Goal: Navigation & Orientation: Find specific page/section

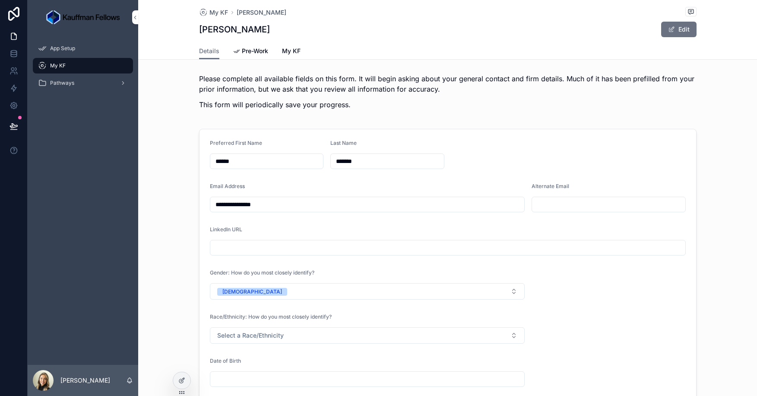
click at [85, 52] on div "App Setup" at bounding box center [83, 48] width 90 height 14
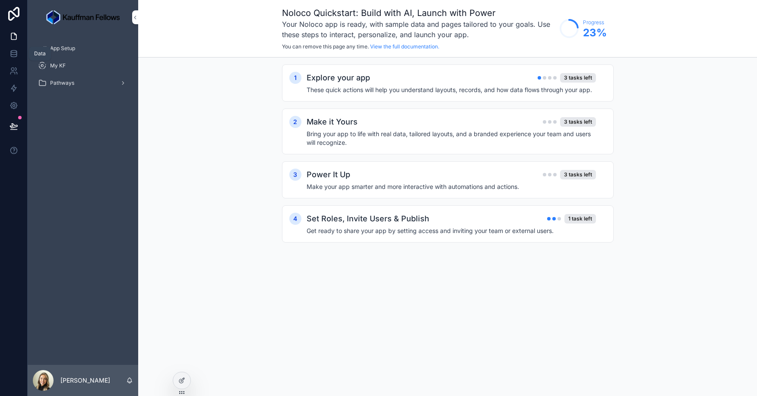
click at [9, 54] on link at bounding box center [13, 53] width 27 height 17
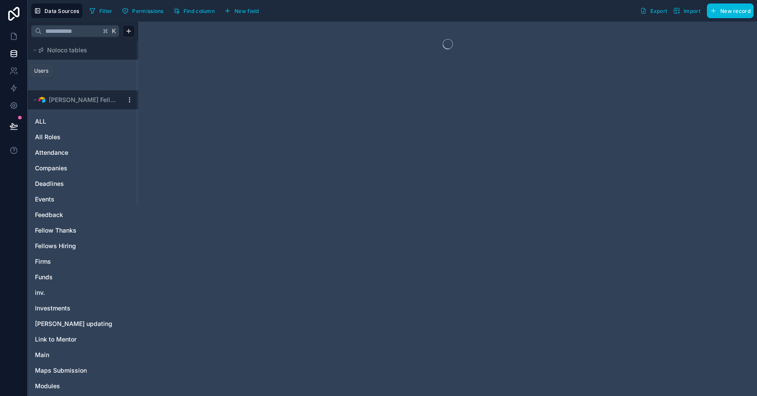
click at [12, 72] on icon at bounding box center [12, 73] width 4 height 2
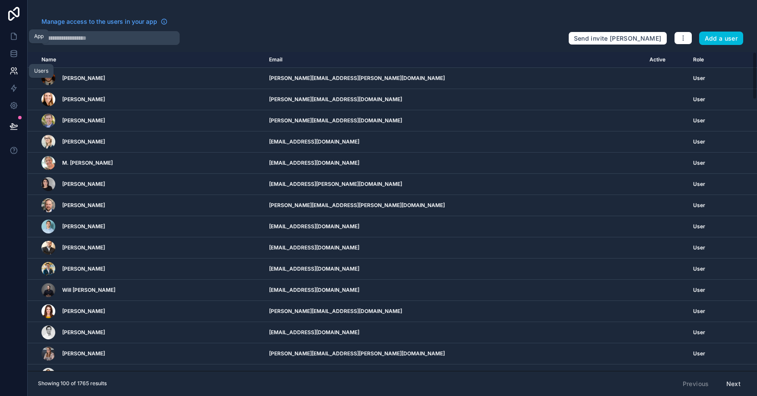
click at [16, 32] on icon at bounding box center [13, 36] width 9 height 9
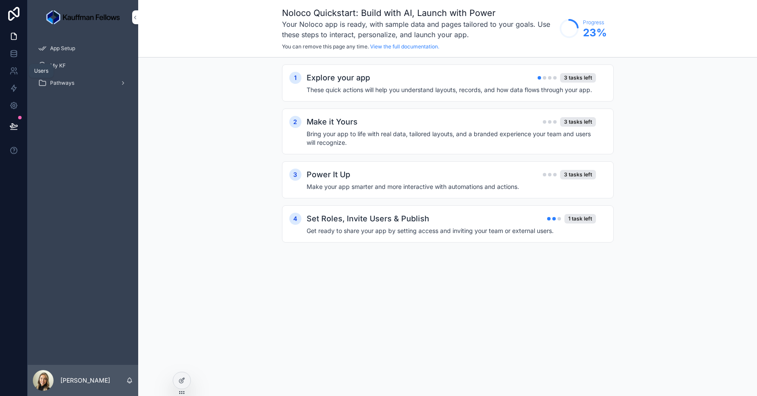
click at [18, 13] on icon at bounding box center [13, 14] width 11 height 14
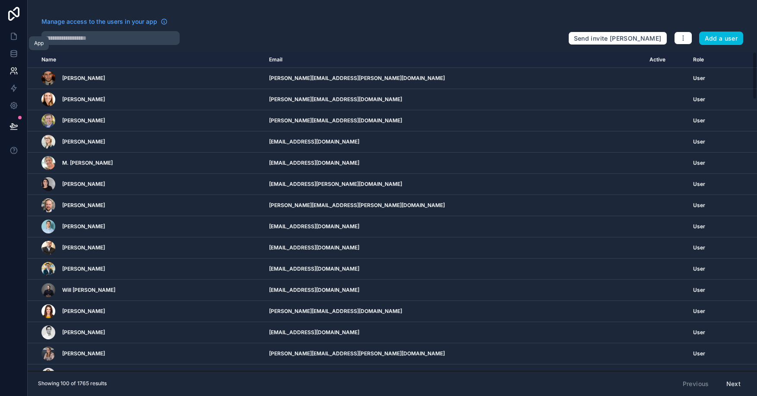
drag, startPoint x: 18, startPoint y: 36, endPoint x: 22, endPoint y: 41, distance: 6.1
click at [18, 36] on link at bounding box center [13, 36] width 27 height 17
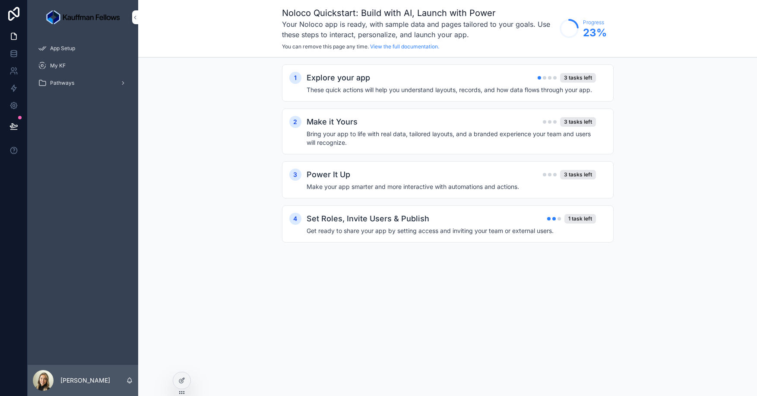
click at [434, 79] on div "Explore your app 3 tasks left" at bounding box center [451, 78] width 289 height 12
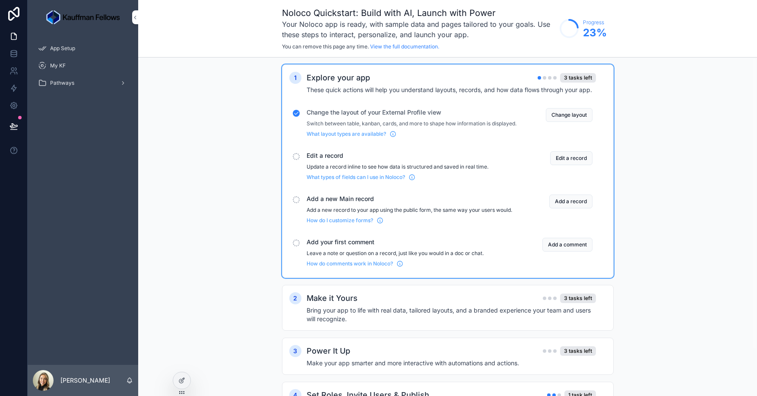
scroll to position [54, 0]
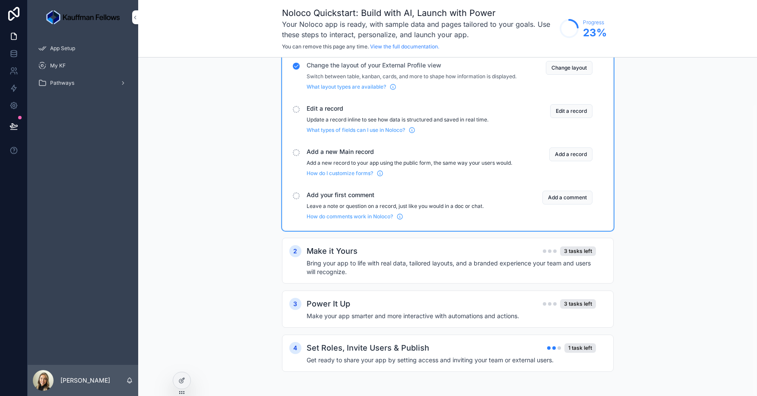
click at [75, 45] on span "App Setup" at bounding box center [62, 48] width 25 height 7
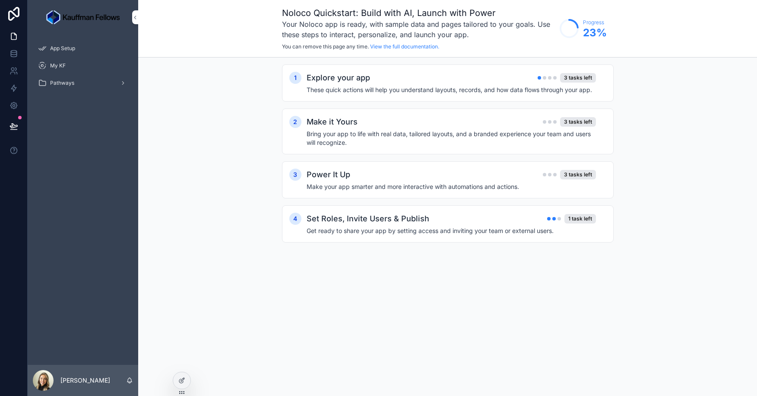
drag, startPoint x: 71, startPoint y: 71, endPoint x: 83, endPoint y: 69, distance: 12.3
click at [70, 71] on div "My KF" at bounding box center [83, 66] width 90 height 14
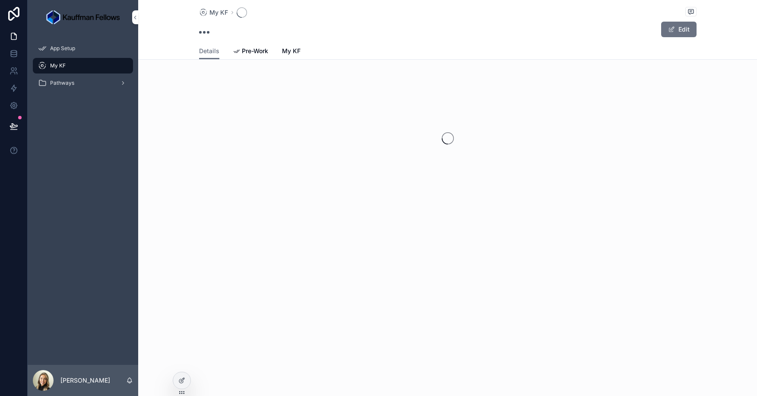
click at [295, 52] on span "My KF" at bounding box center [291, 51] width 19 height 9
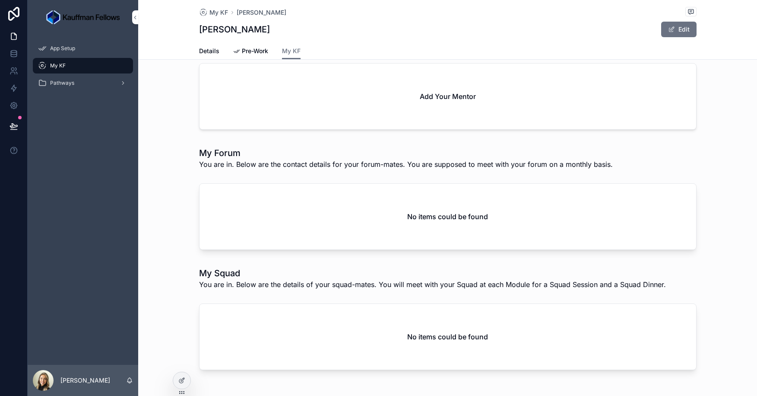
scroll to position [175, 0]
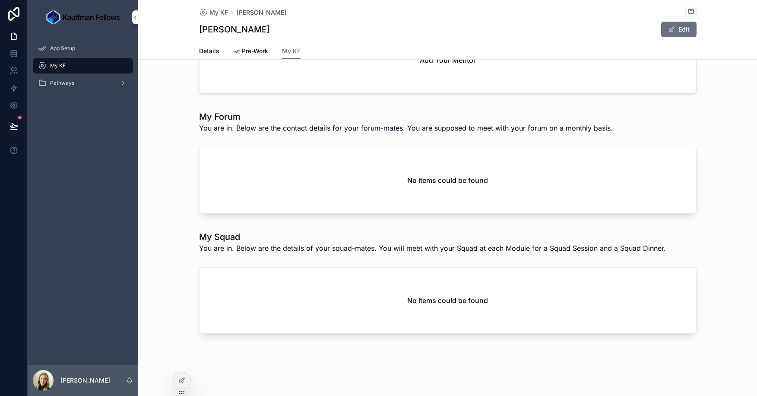
click at [256, 51] on span "Pre-Work" at bounding box center [255, 51] width 26 height 9
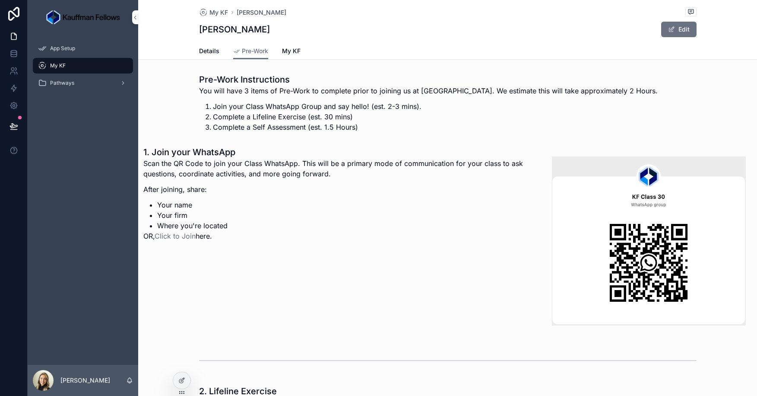
click at [210, 52] on span "Details" at bounding box center [209, 51] width 20 height 9
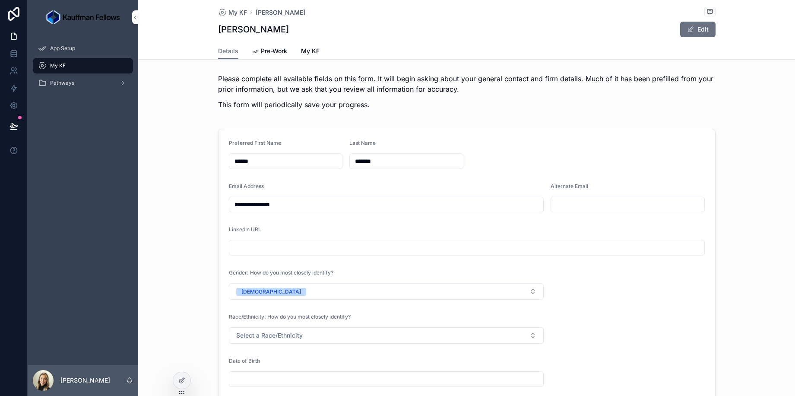
click at [278, 51] on span "Pre-Work" at bounding box center [274, 51] width 26 height 9
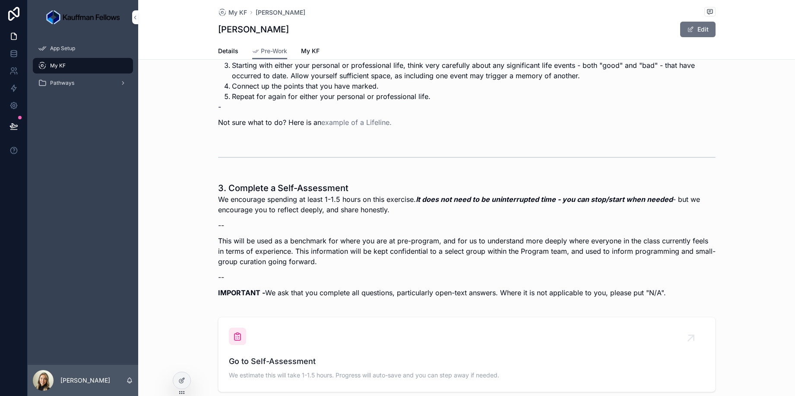
scroll to position [481, 0]
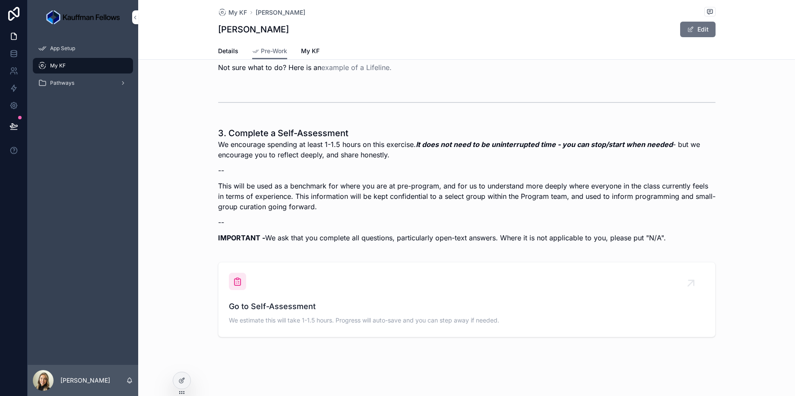
click at [313, 51] on span "My KF" at bounding box center [310, 51] width 19 height 9
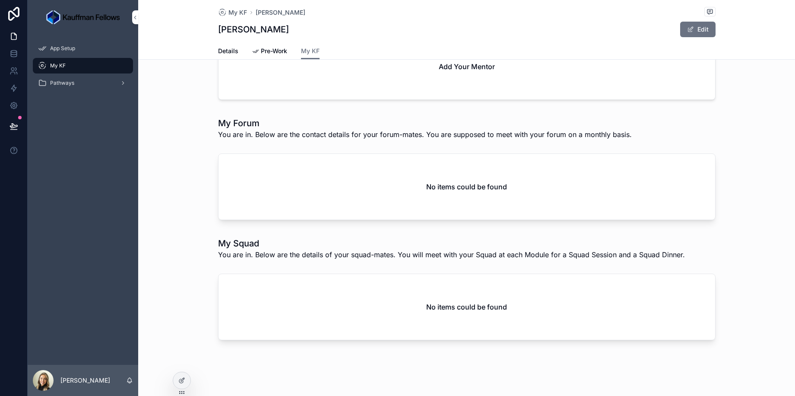
scroll to position [175, 0]
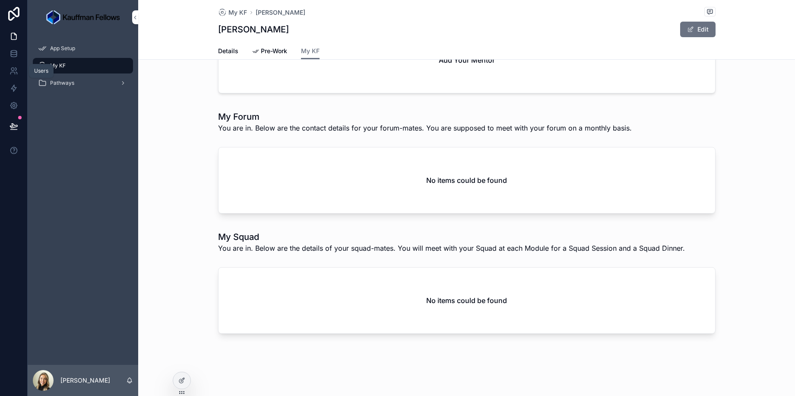
click at [11, 69] on icon at bounding box center [12, 69] width 3 height 3
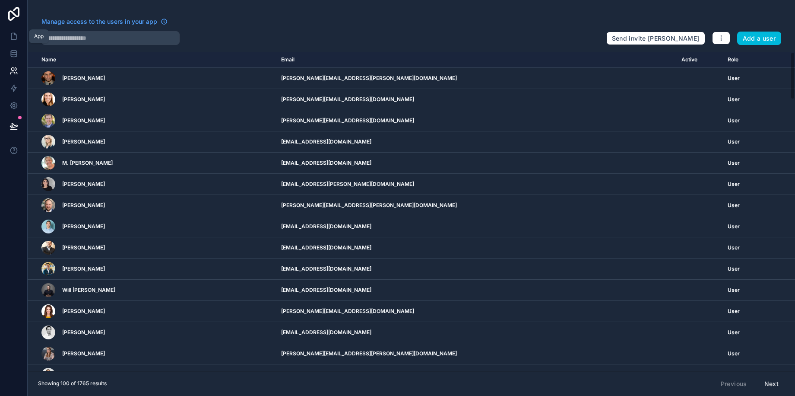
click at [13, 40] on icon at bounding box center [13, 36] width 5 height 6
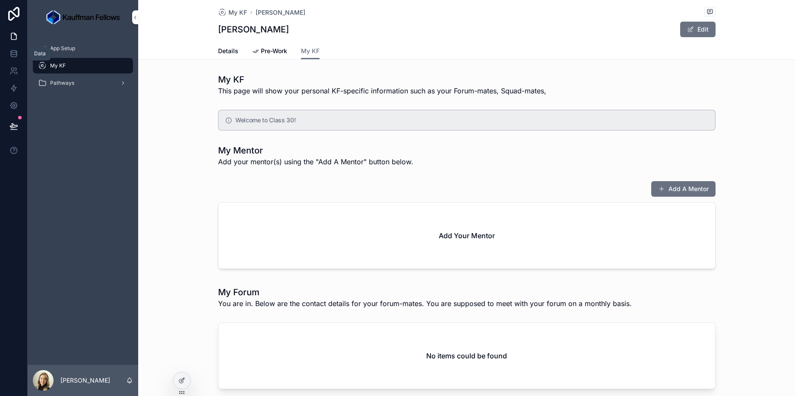
click at [15, 56] on icon at bounding box center [13, 53] width 9 height 9
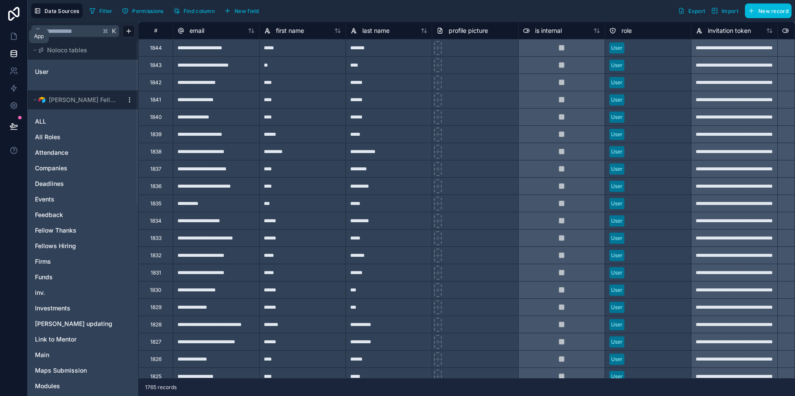
click at [13, 35] on icon at bounding box center [13, 36] width 9 height 9
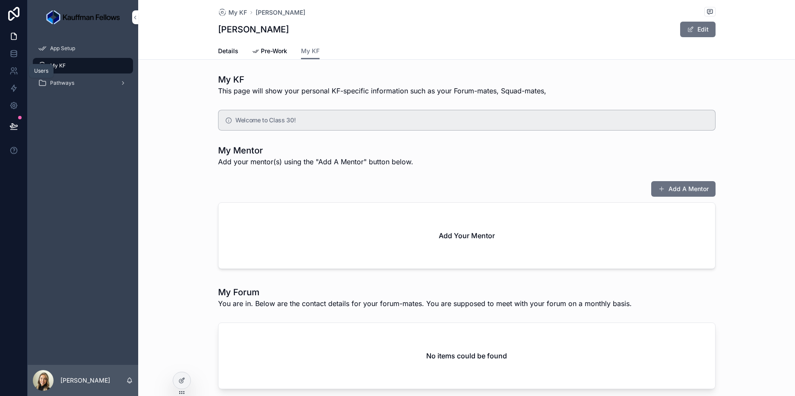
click at [13, 73] on icon at bounding box center [13, 70] width 9 height 9
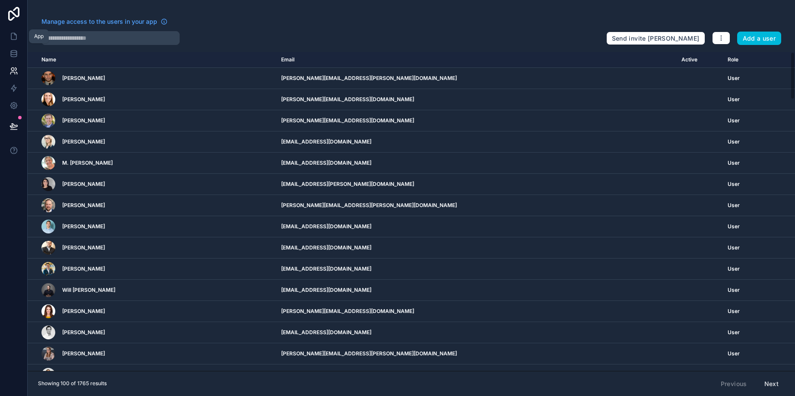
click at [13, 36] on icon at bounding box center [13, 36] width 9 height 9
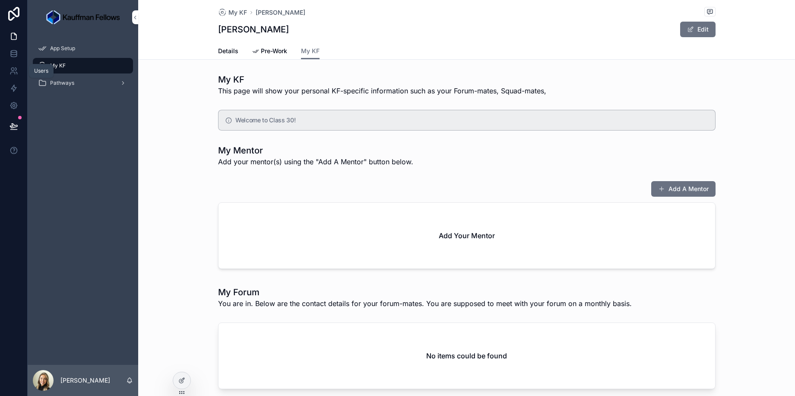
click at [12, 76] on link at bounding box center [13, 70] width 27 height 17
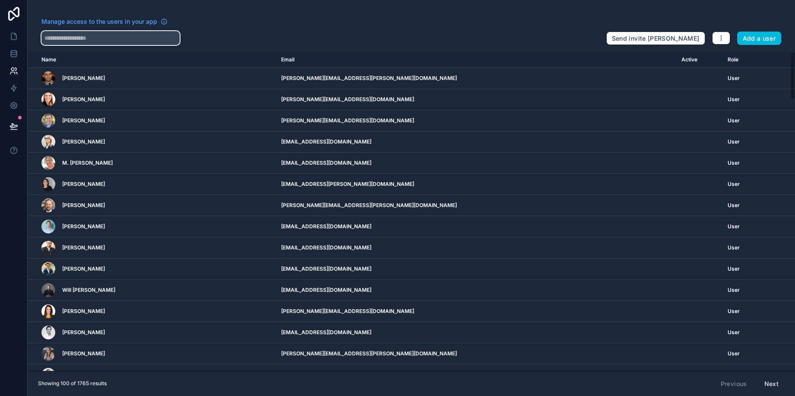
click at [124, 39] on input "text" at bounding box center [110, 38] width 138 height 14
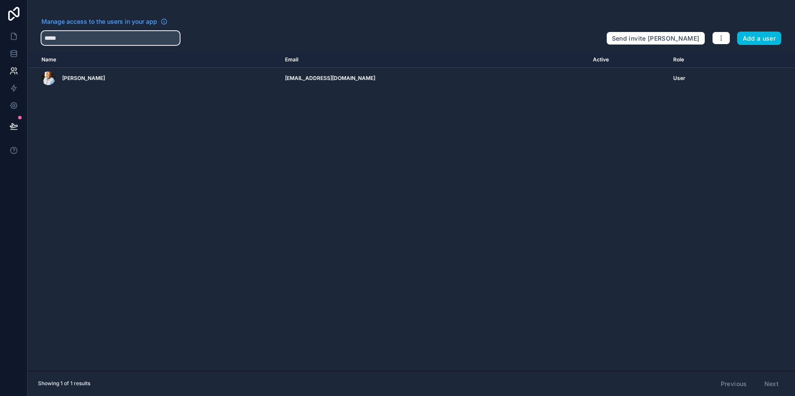
type input "*****"
click at [75, 78] on span "Eloho Omame" at bounding box center [83, 78] width 43 height 7
click at [9, 36] on icon at bounding box center [13, 36] width 9 height 9
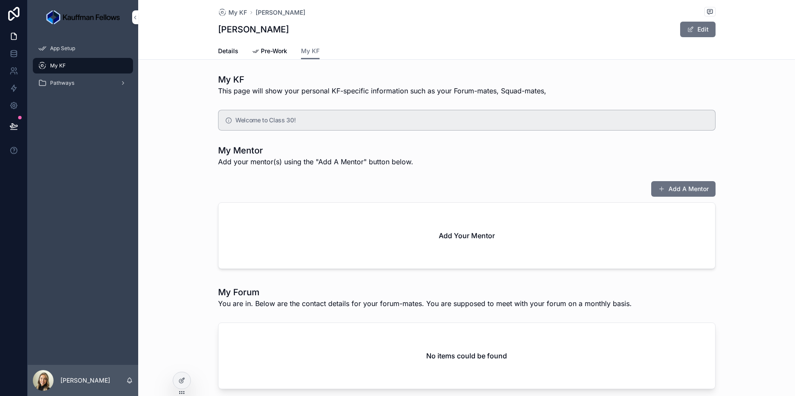
click at [0, 0] on div at bounding box center [0, 0] width 0 height 0
click at [0, 0] on icon at bounding box center [0, 0] width 0 height 0
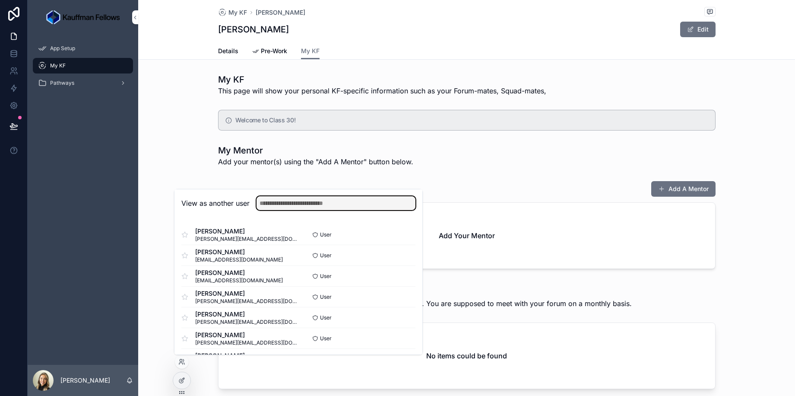
click at [320, 206] on input "text" at bounding box center [335, 203] width 159 height 14
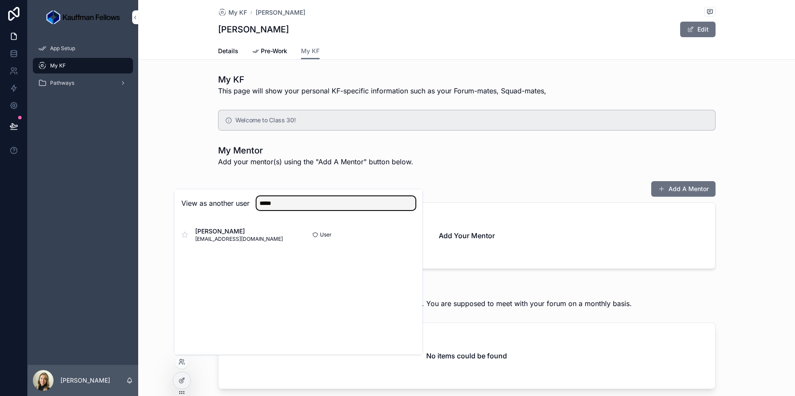
type input "*****"
click at [0, 0] on button "Select" at bounding box center [0, 0] width 0 height 0
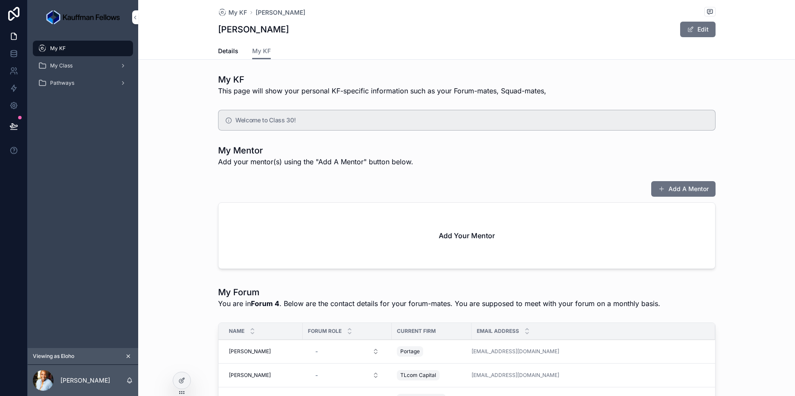
click at [83, 62] on div "My Class" at bounding box center [83, 66] width 90 height 14
